Goal: Information Seeking & Learning: Understand process/instructions

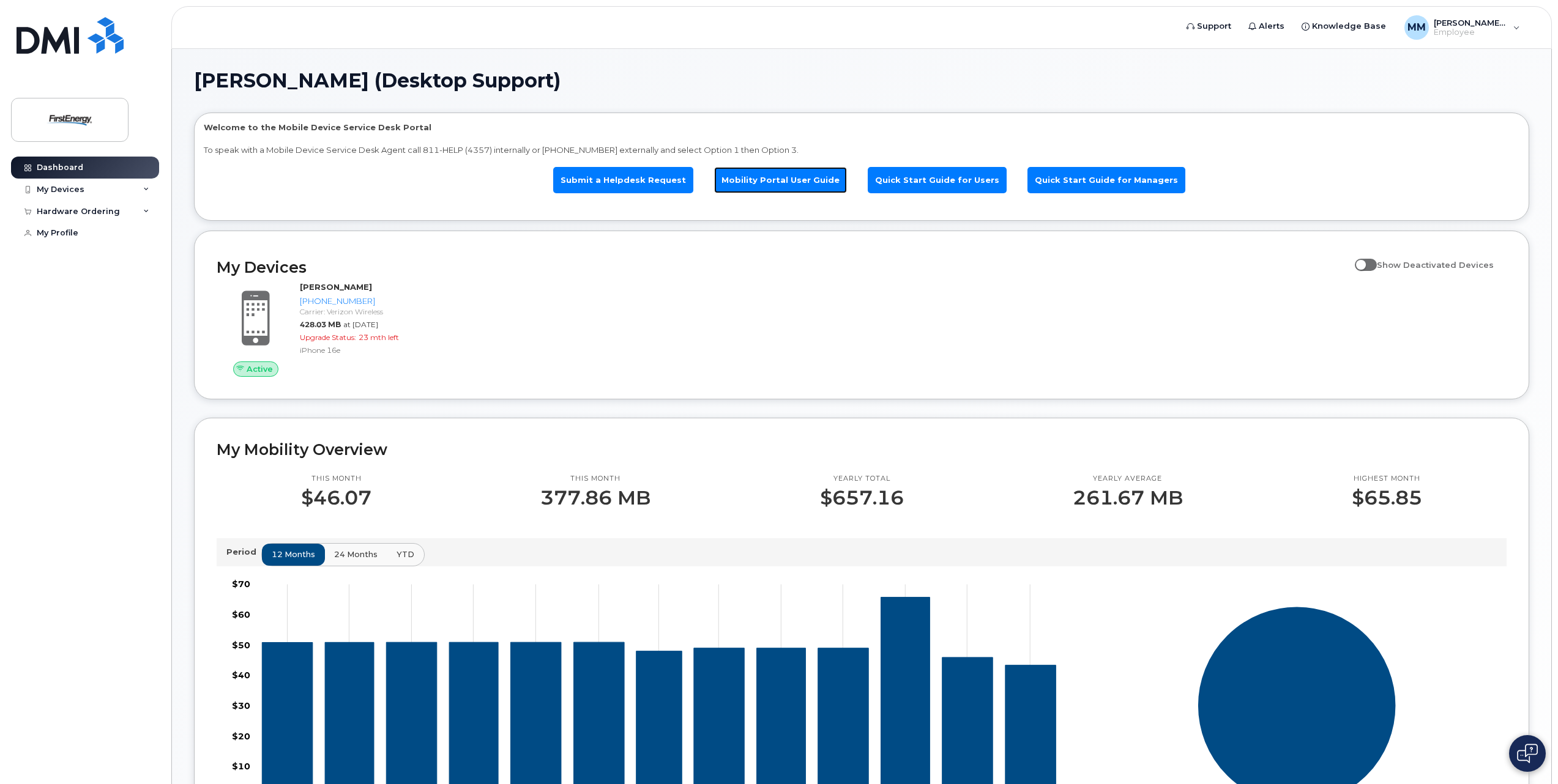
click at [802, 181] on link "Mobility Portal User Guide" at bounding box center [781, 180] width 132 height 26
click at [930, 178] on link "Quick Start Guide for Users" at bounding box center [937, 180] width 139 height 26
click at [623, 178] on link "Submit a Helpdesk Request" at bounding box center [623, 180] width 140 height 26
